Goal: Task Accomplishment & Management: Manage account settings

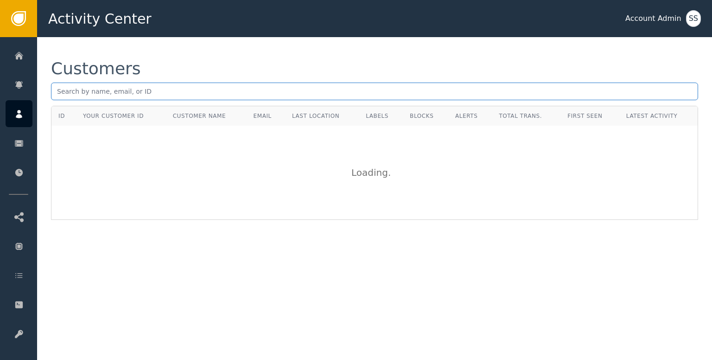
click at [150, 87] on input "text" at bounding box center [374, 91] width 647 height 18
paste input "[EMAIL_ADDRESS][DOMAIN_NAME]"
type input "[EMAIL_ADDRESS][DOMAIN_NAME]"
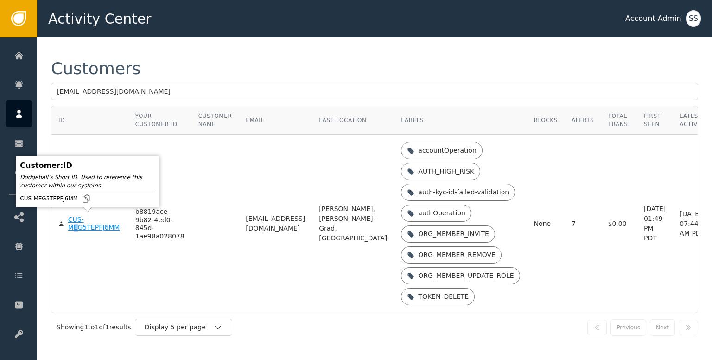
click at [75, 227] on div "CUS-MEG5TEPFJ6MM" at bounding box center [94, 223] width 53 height 16
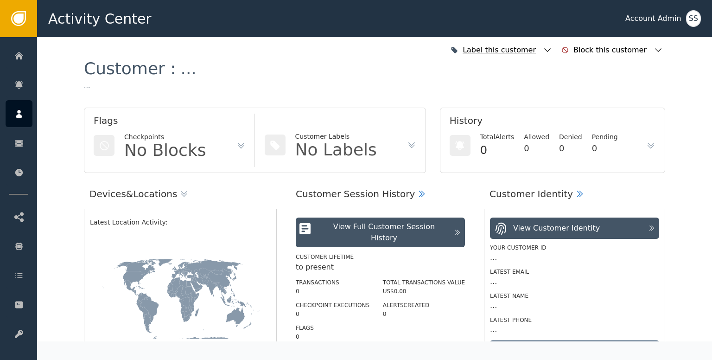
click at [552, 52] on icon "button" at bounding box center [547, 49] width 9 height 9
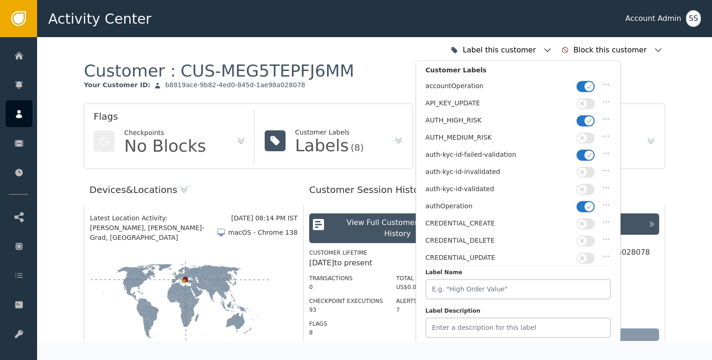
click at [584, 186] on icon "button" at bounding box center [582, 189] width 6 height 6
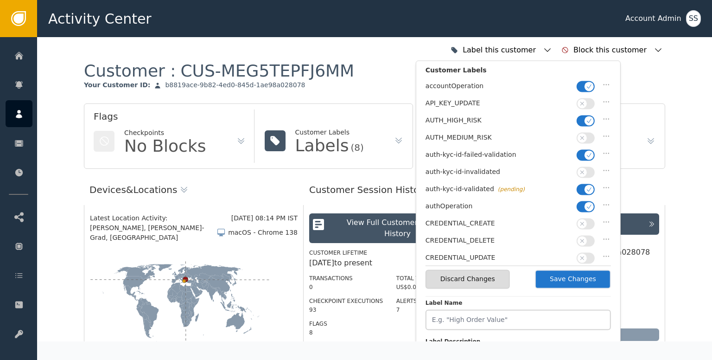
click at [584, 149] on button "button" at bounding box center [585, 154] width 18 height 11
click at [584, 121] on button "button" at bounding box center [585, 120] width 18 height 11
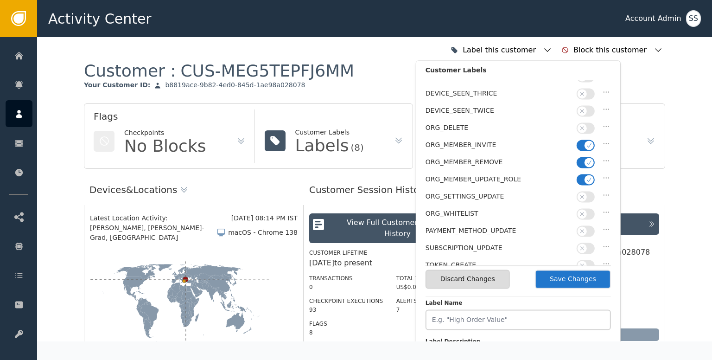
scroll to position [232, 0]
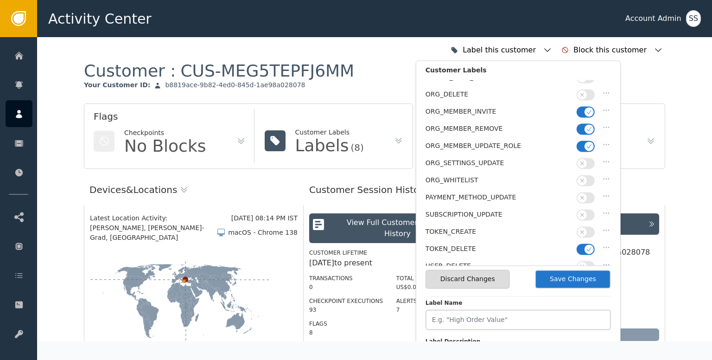
click at [576, 278] on button "Save Changes" at bounding box center [573, 278] width 76 height 19
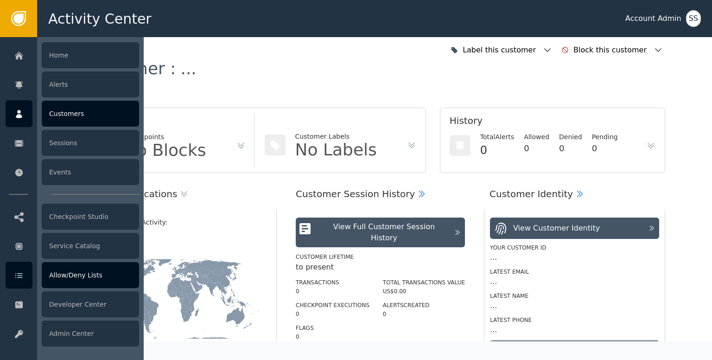
click at [13, 282] on div at bounding box center [19, 274] width 27 height 27
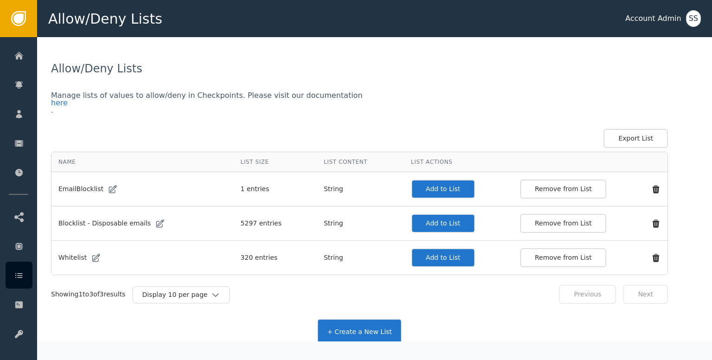
click at [420, 253] on button "Add to List" at bounding box center [443, 257] width 64 height 19
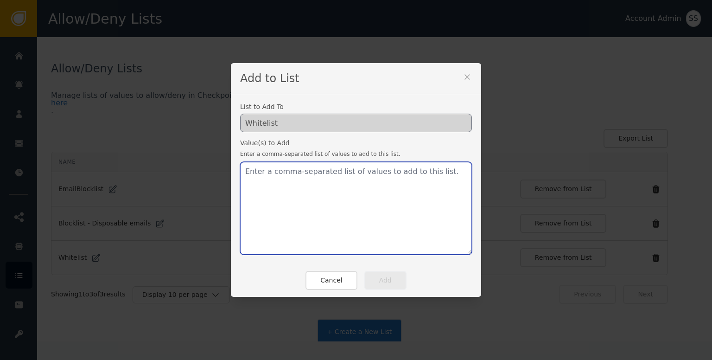
click at [323, 221] on textarea at bounding box center [356, 208] width 232 height 93
paste textarea "[EMAIL_ADDRESS][DOMAIN_NAME]"
type textarea "[EMAIL_ADDRESS][DOMAIN_NAME]"
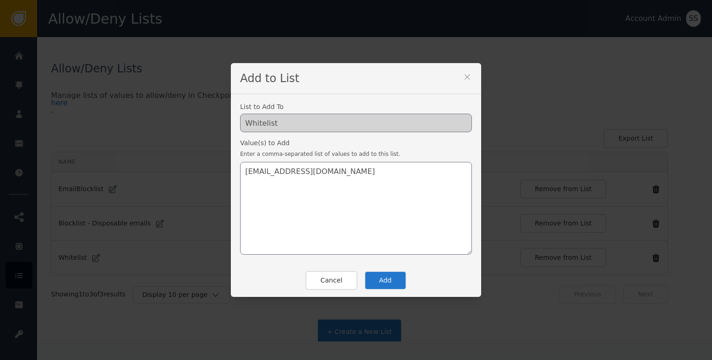
click at [377, 287] on button "Add" at bounding box center [385, 280] width 42 height 19
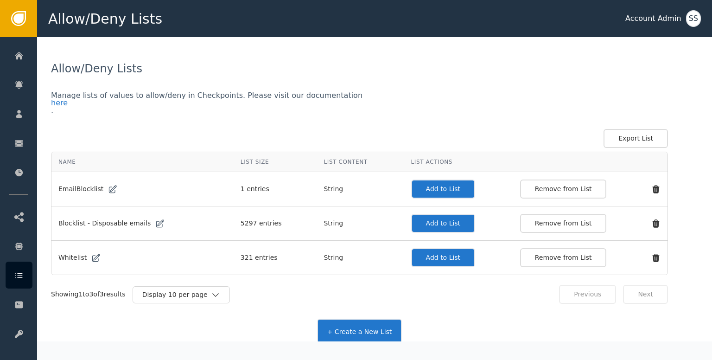
click at [431, 260] on button "Add to List" at bounding box center [443, 257] width 64 height 19
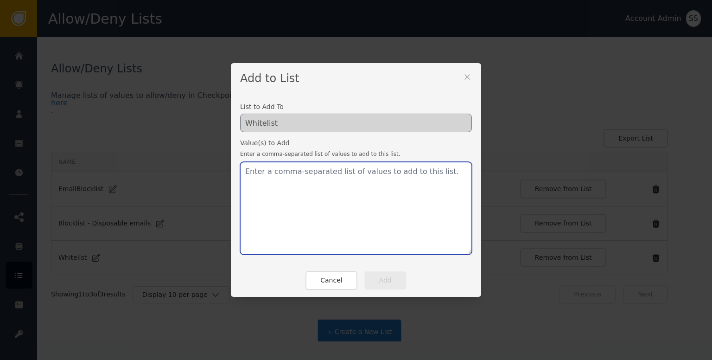
click at [373, 232] on textarea at bounding box center [356, 208] width 232 height 93
paste textarea "[EMAIL_ADDRESS][DOMAIN_NAME]"
type textarea "[EMAIL_ADDRESS][DOMAIN_NAME]"
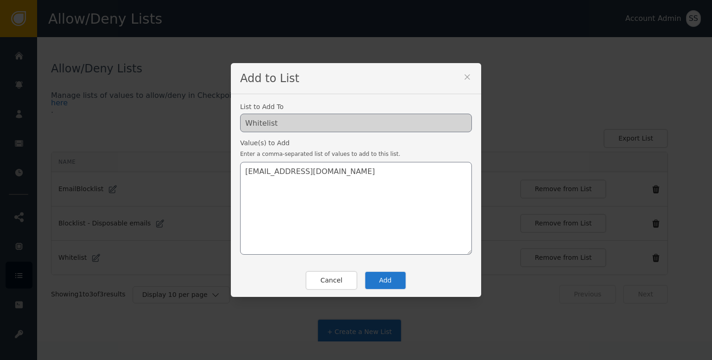
click at [379, 281] on button "Add" at bounding box center [385, 280] width 42 height 19
